Goal: Check status: Check status

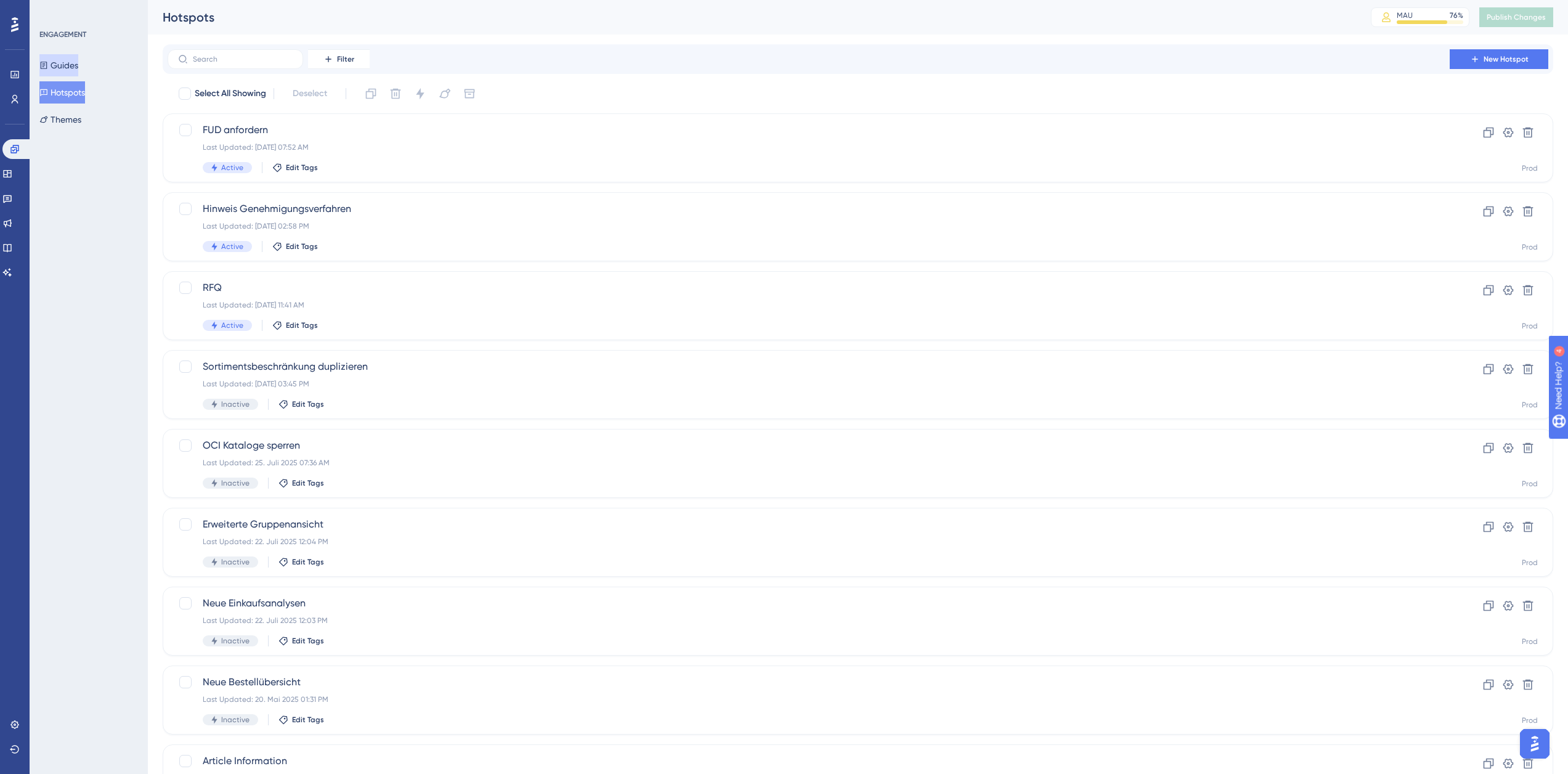
click at [78, 73] on button "Guides" at bounding box center [59, 65] width 39 height 22
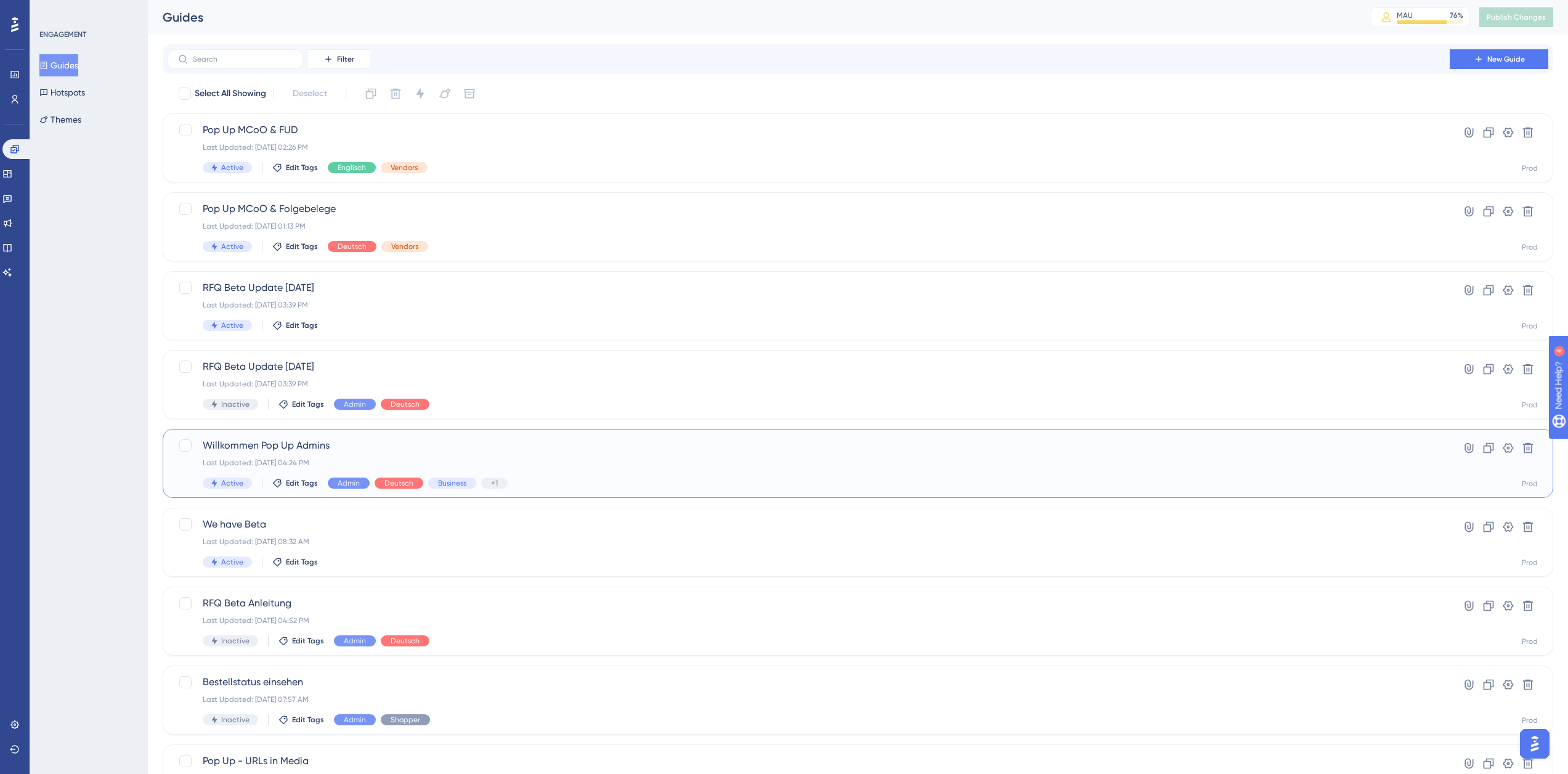
click at [441, 443] on span "Willkommen Pop Up Admins" at bounding box center [809, 445] width 1212 height 15
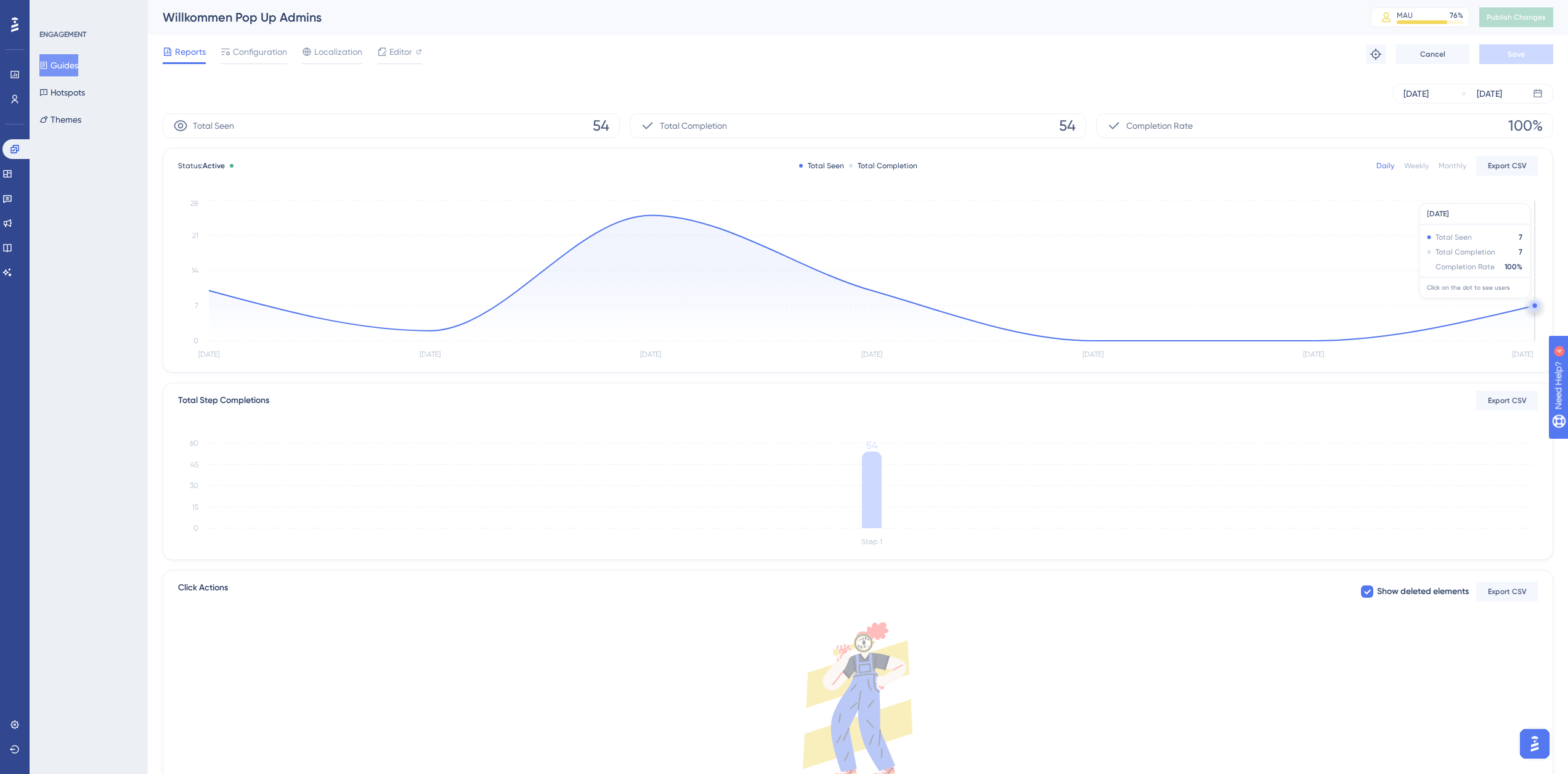
click at [1533, 304] on circle at bounding box center [1534, 305] width 5 height 5
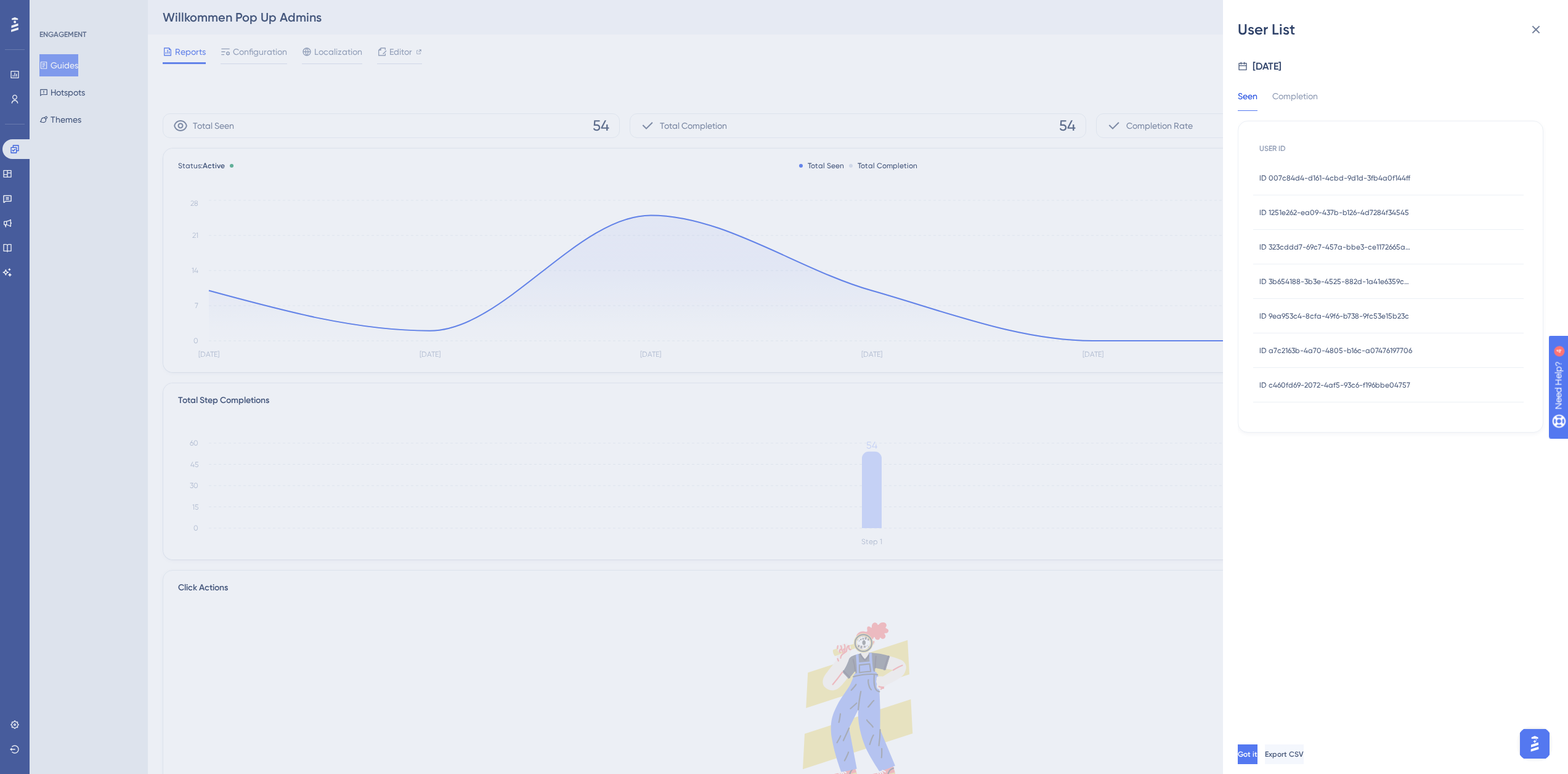
click at [1332, 170] on div "ID 007c84d4-d161-4cbd-9d1d-3fb4a0f144ff ID 007c84d4-d161-4cbd-9d1d-3fb4a0f144ff" at bounding box center [1334, 178] width 151 height 35
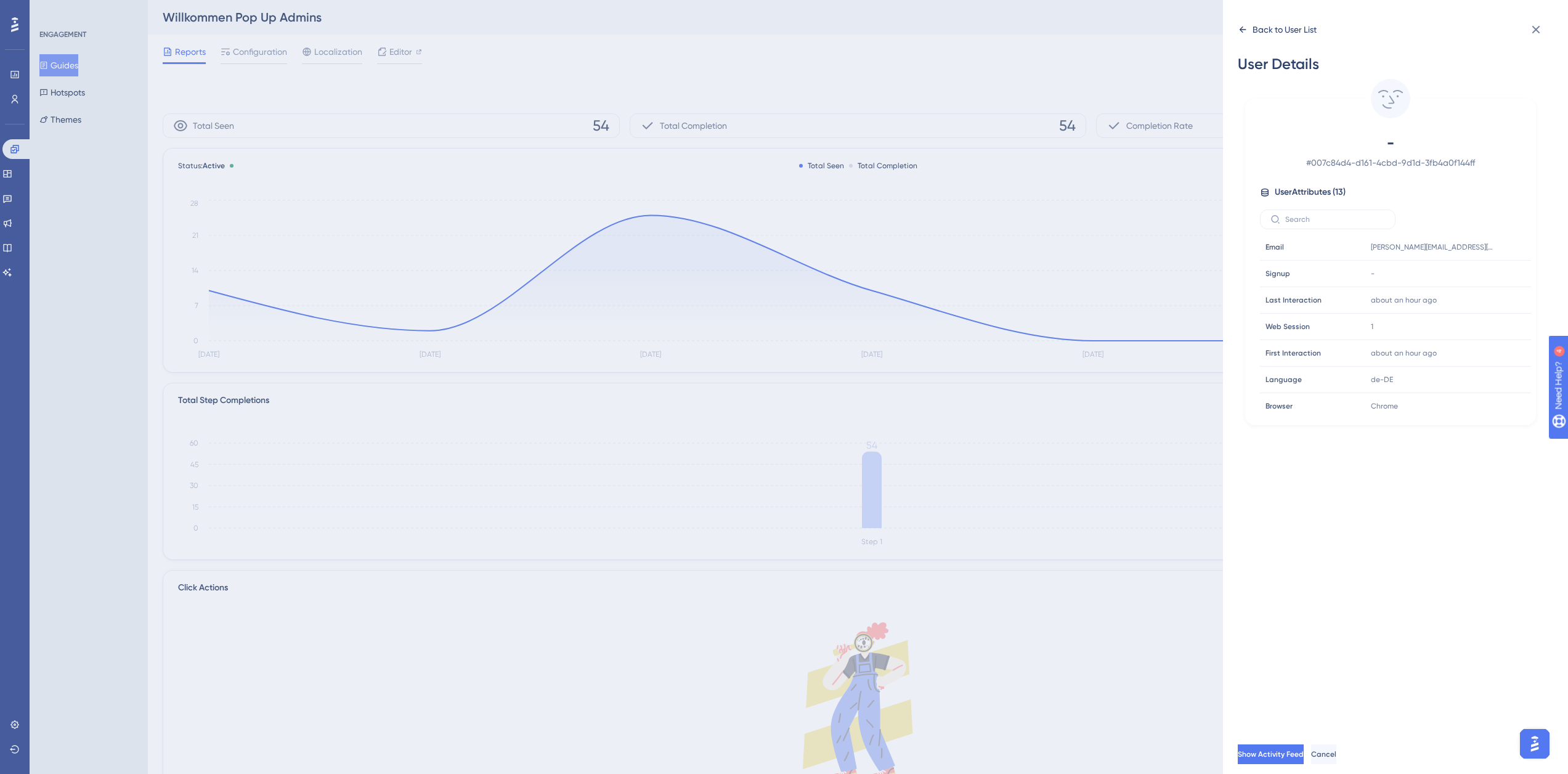
click at [1254, 30] on div "Back to User List" at bounding box center [1284, 29] width 64 height 15
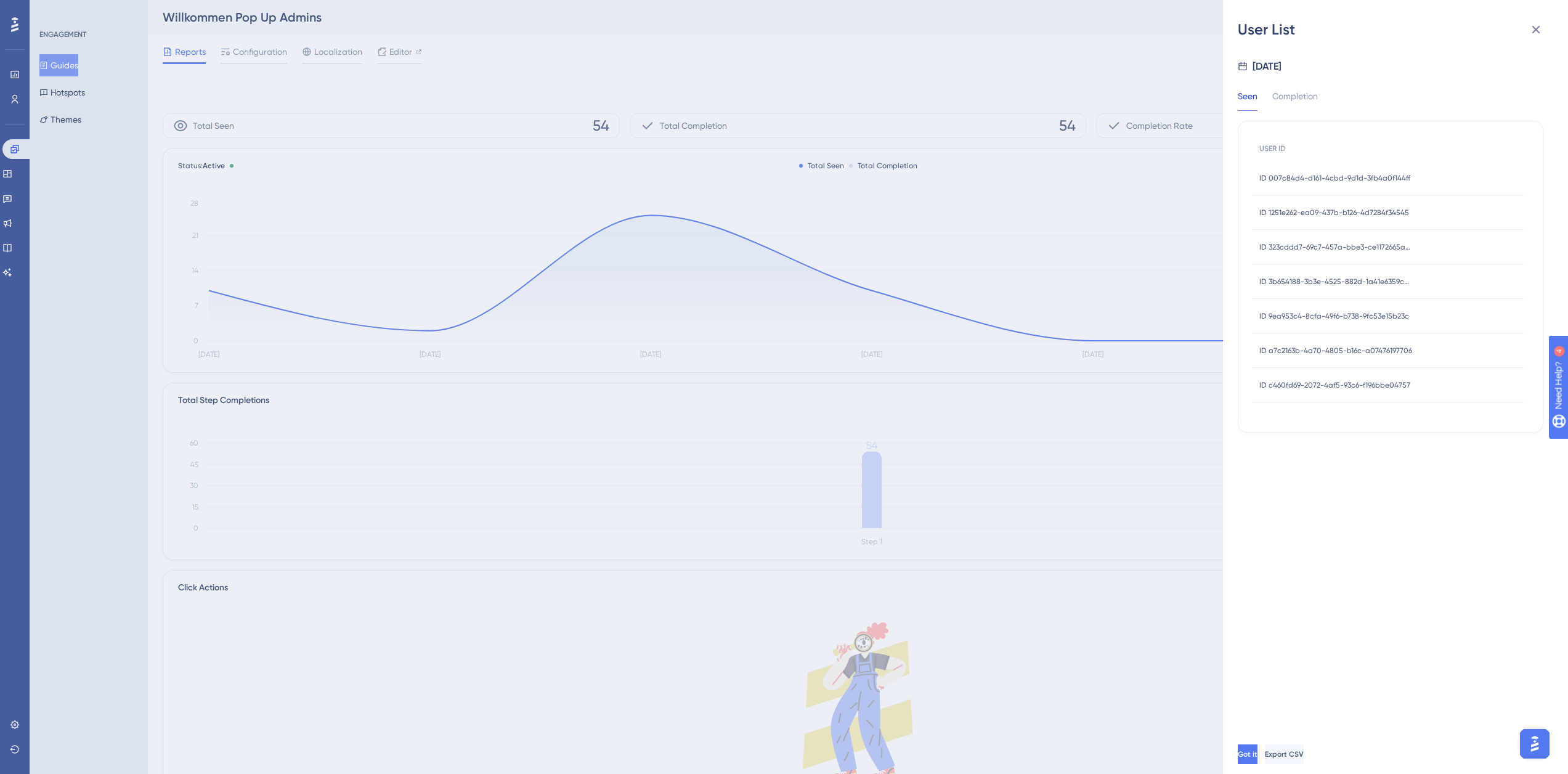
click at [1313, 383] on span "ID c460fd69-2072-4af5-93c6-f196bbe04757" at bounding box center [1334, 385] width 151 height 10
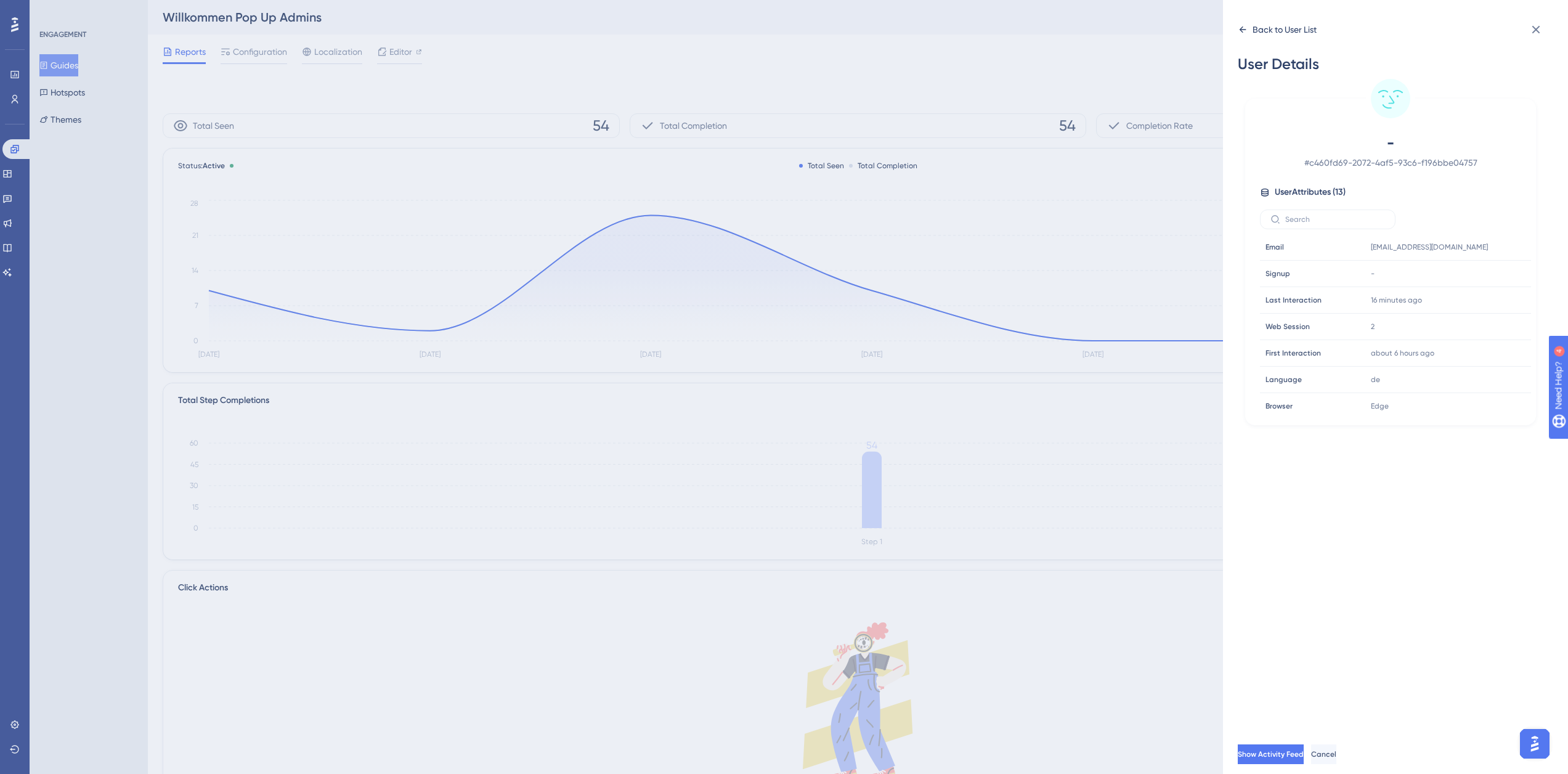
click at [1249, 28] on div "Back to User List" at bounding box center [1277, 28] width 79 height 19
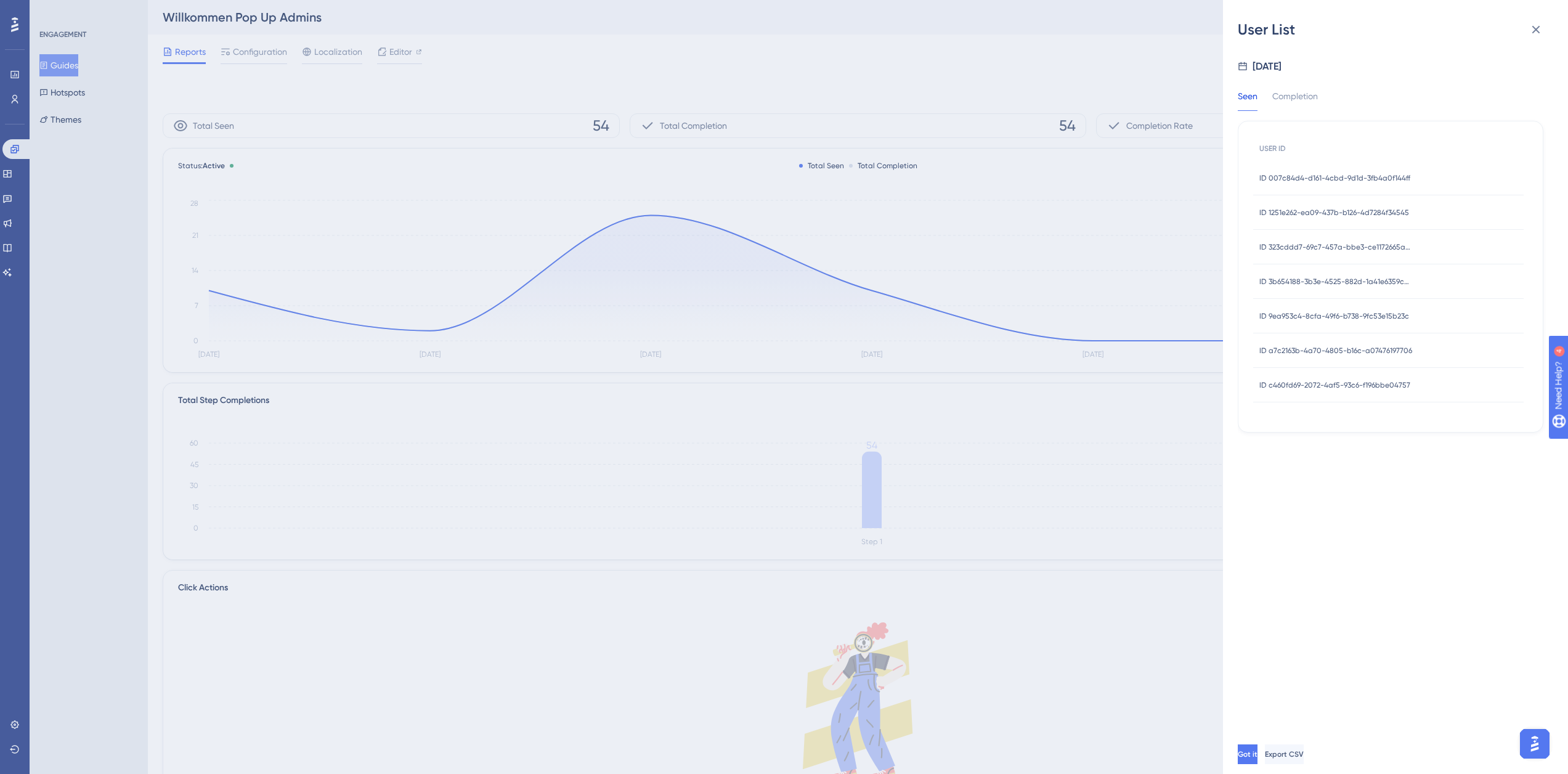
click at [1300, 284] on span "ID 3b654188-3b3e-4525-882d-1a41e6359cdb" at bounding box center [1336, 281] width 154 height 10
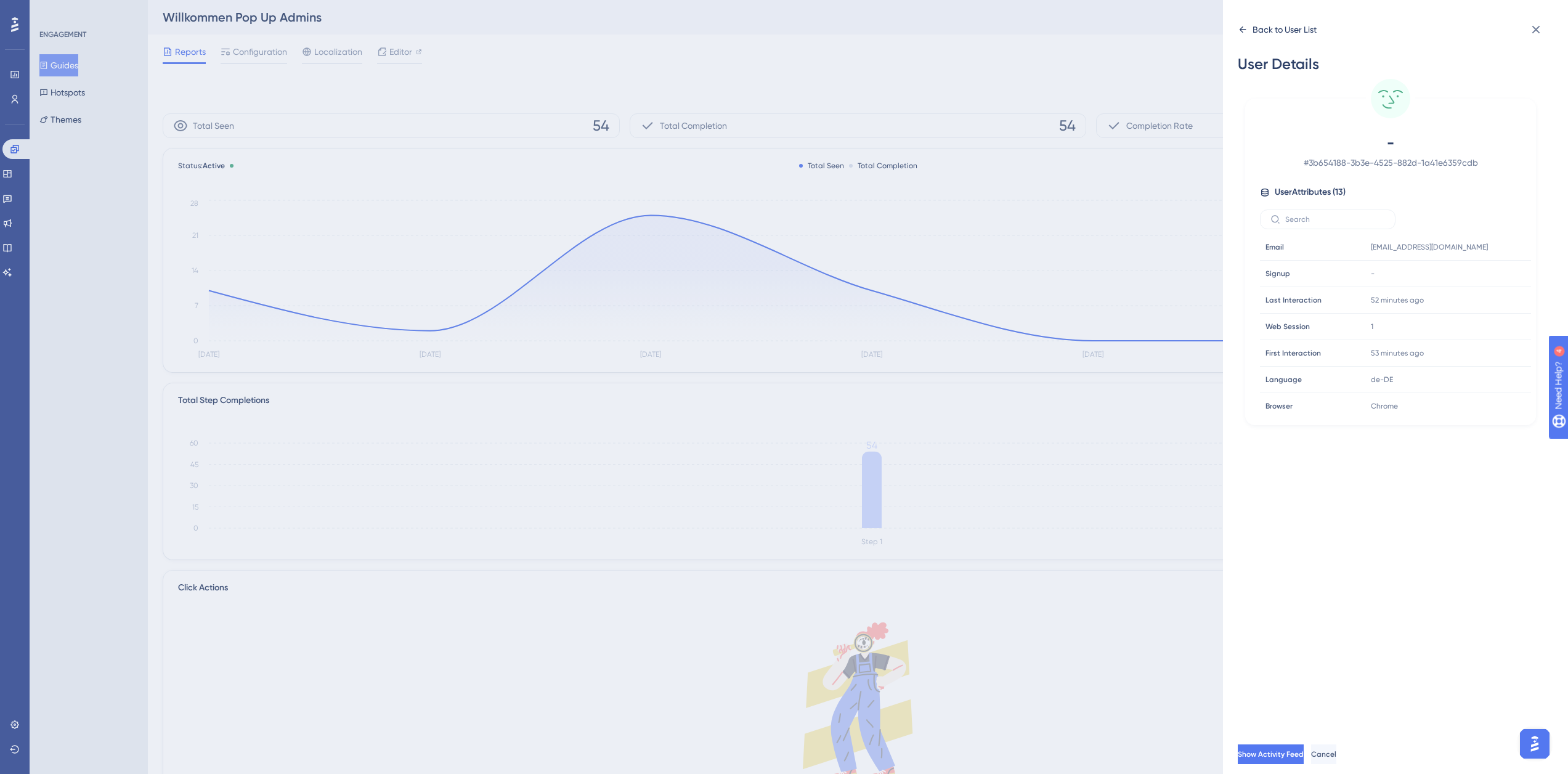
click at [1263, 28] on div "Back to User List" at bounding box center [1284, 29] width 64 height 15
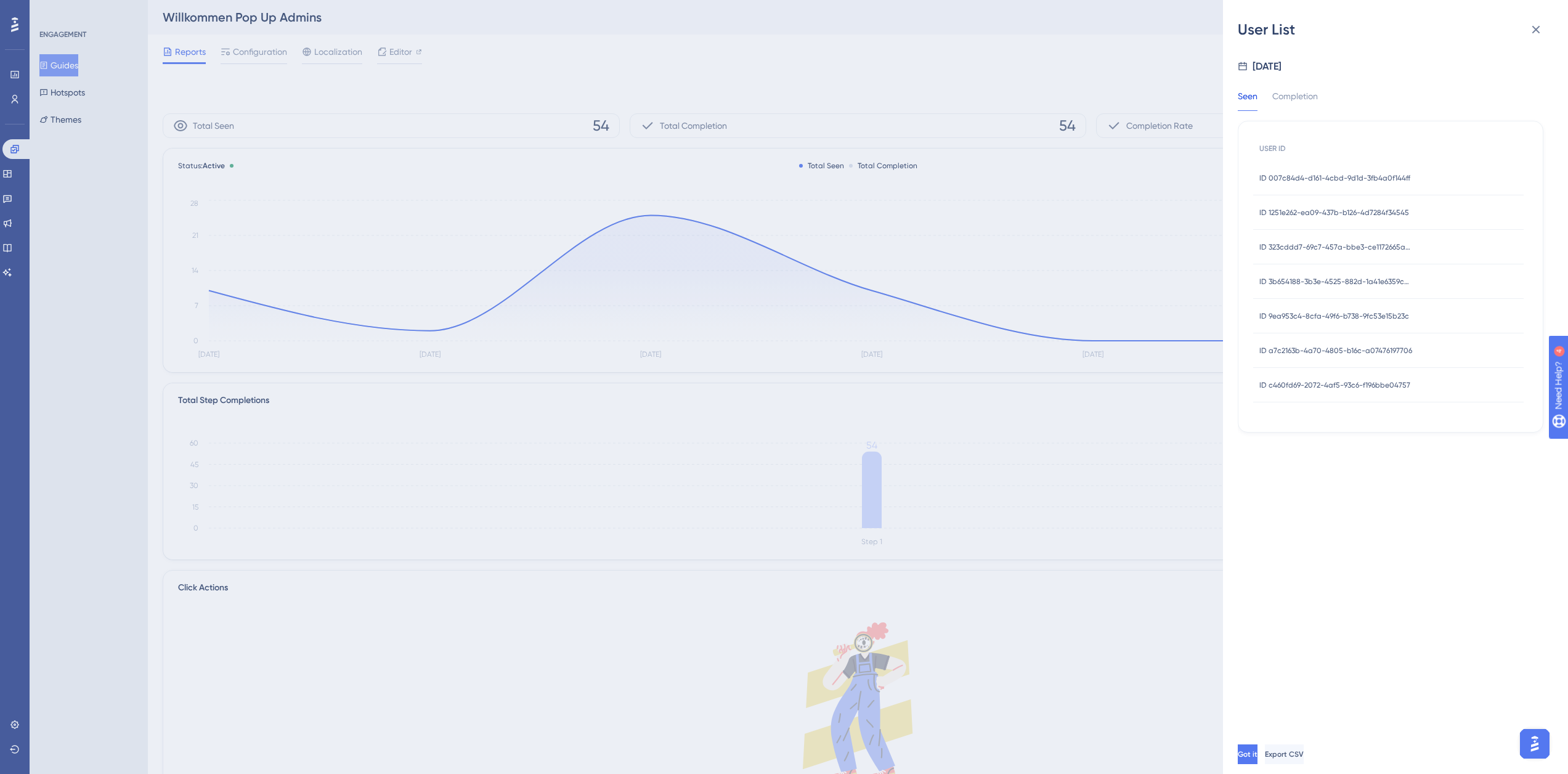
click at [1292, 353] on span "ID a7c2163b-4a70-4805-b16c-a07476197706" at bounding box center [1335, 350] width 152 height 10
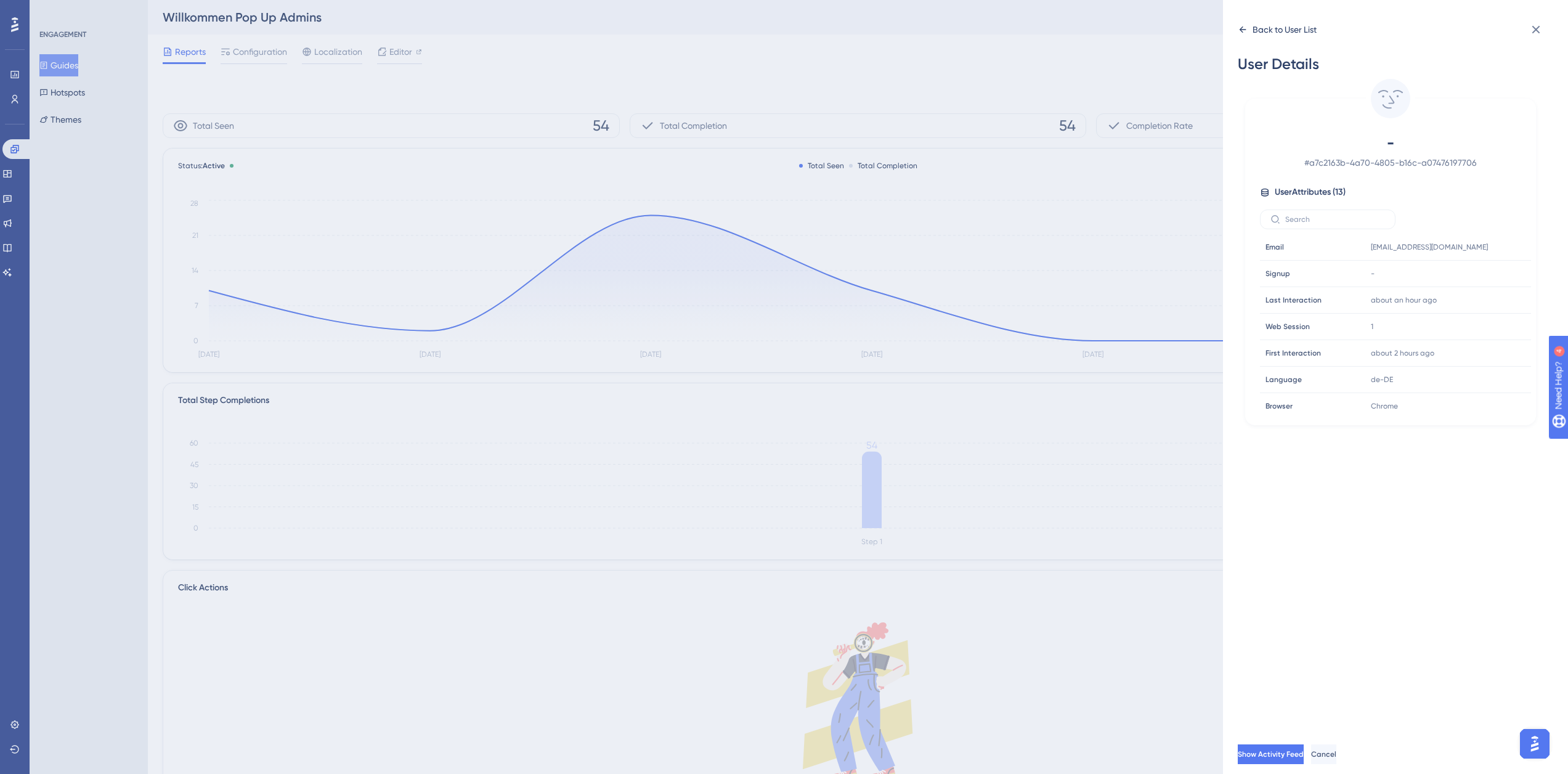
click at [1249, 26] on div "Back to User List" at bounding box center [1277, 28] width 79 height 19
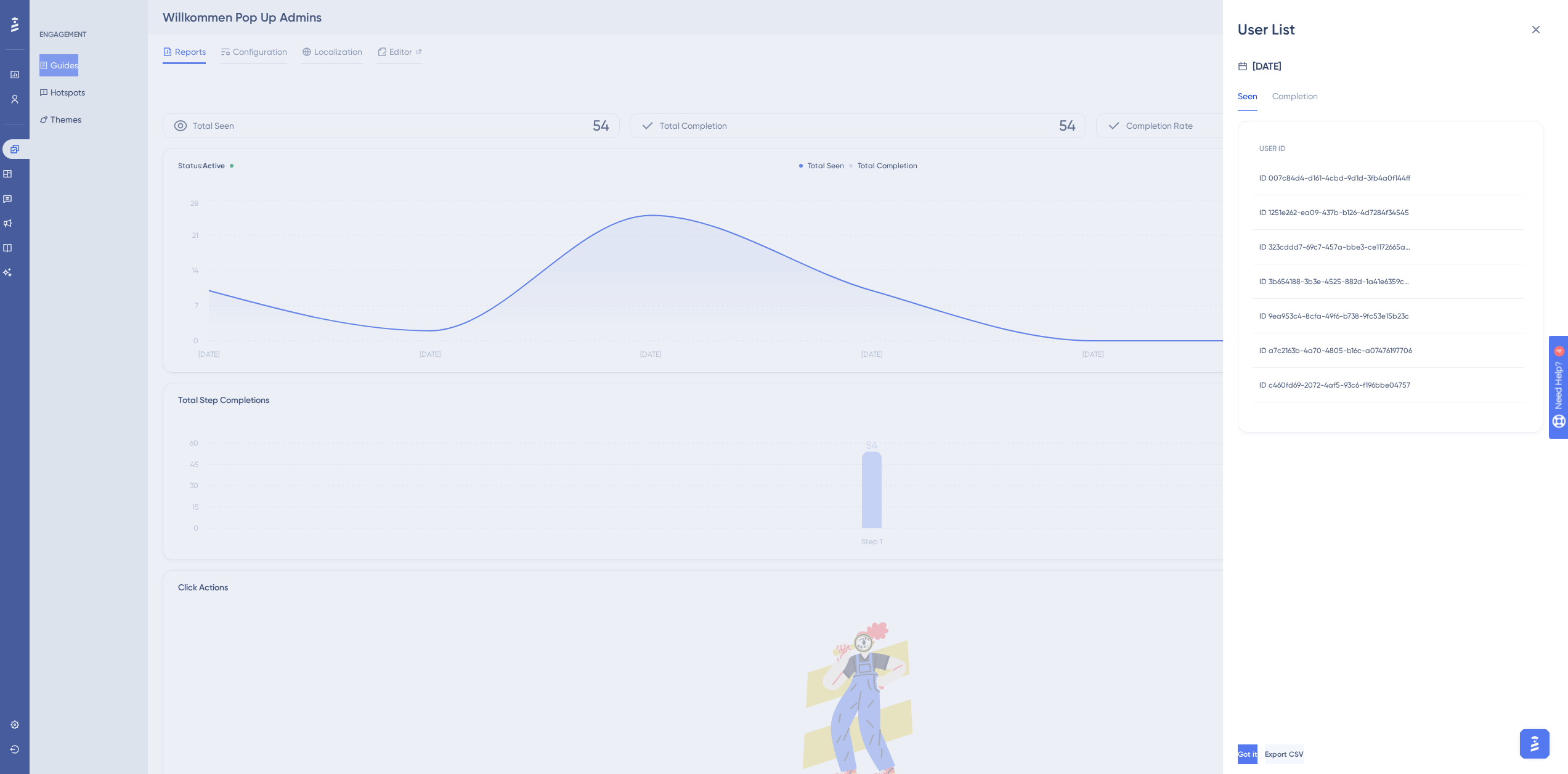
click at [1288, 383] on span "ID c460fd69-2072-4af5-93c6-f196bbe04757" at bounding box center [1334, 385] width 151 height 10
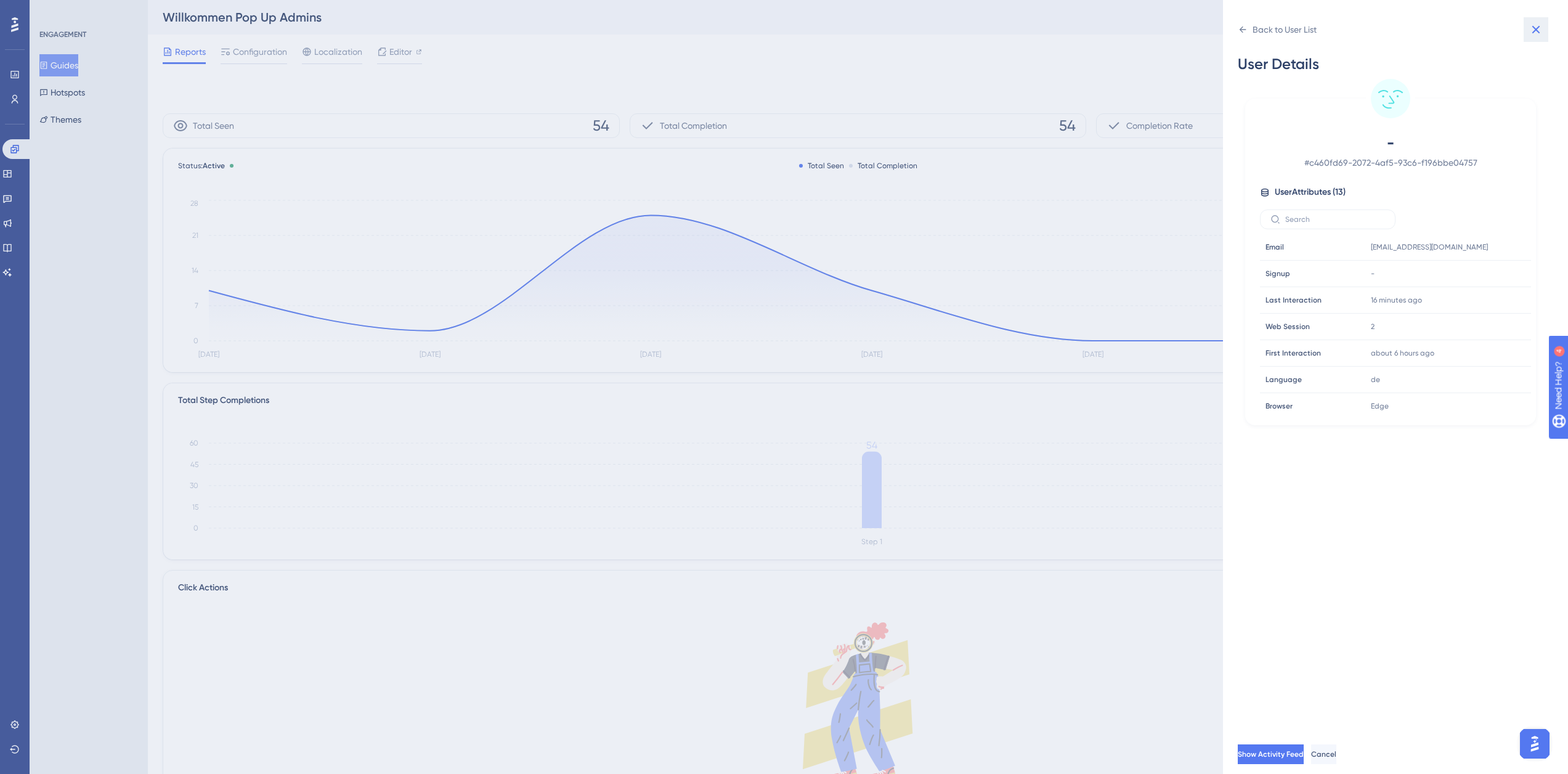
click at [1536, 29] on icon at bounding box center [1536, 29] width 8 height 8
